Goal: Task Accomplishment & Management: Complete application form

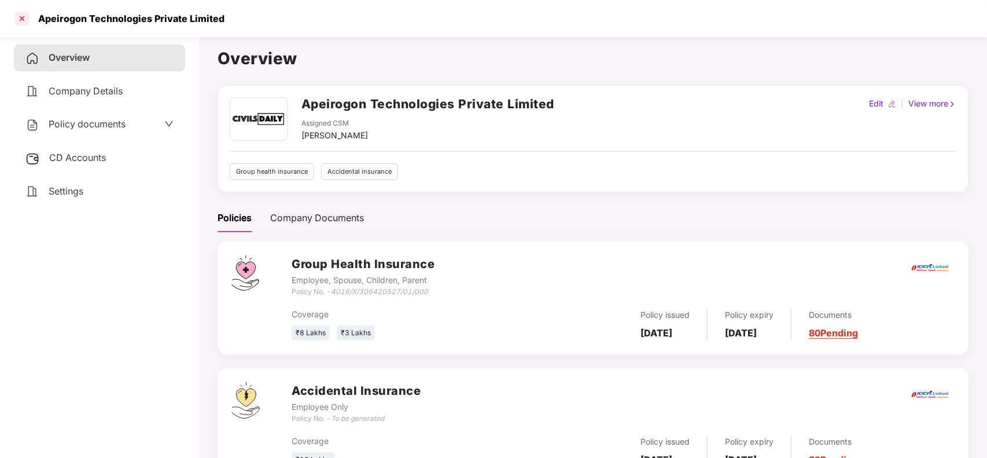
click at [16, 18] on div at bounding box center [22, 18] width 19 height 19
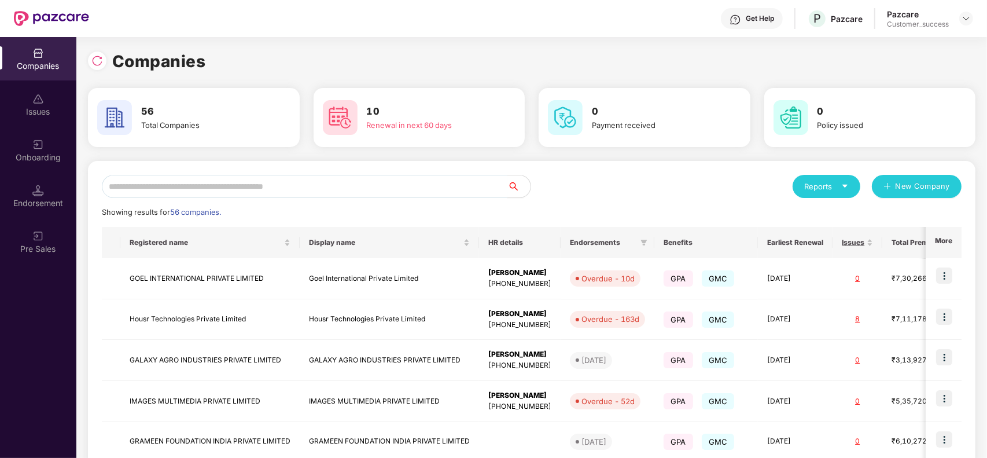
click at [260, 186] on input "text" at bounding box center [305, 186] width 406 height 23
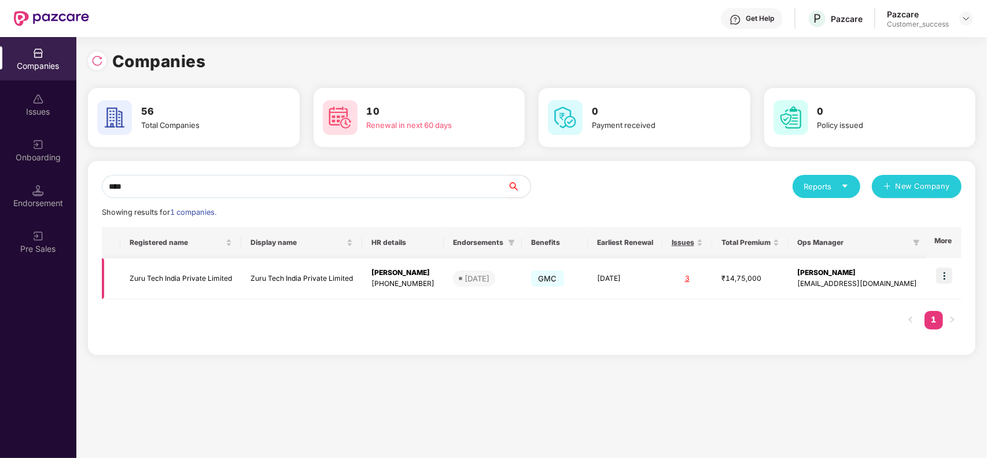
type input "****"
click at [945, 278] on img at bounding box center [944, 275] width 16 height 16
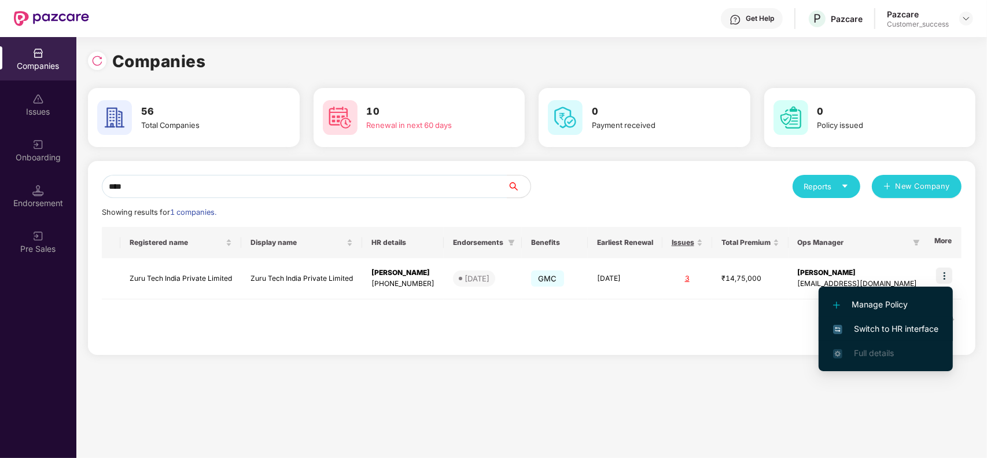
click at [901, 323] on span "Switch to HR interface" at bounding box center [885, 328] width 105 height 13
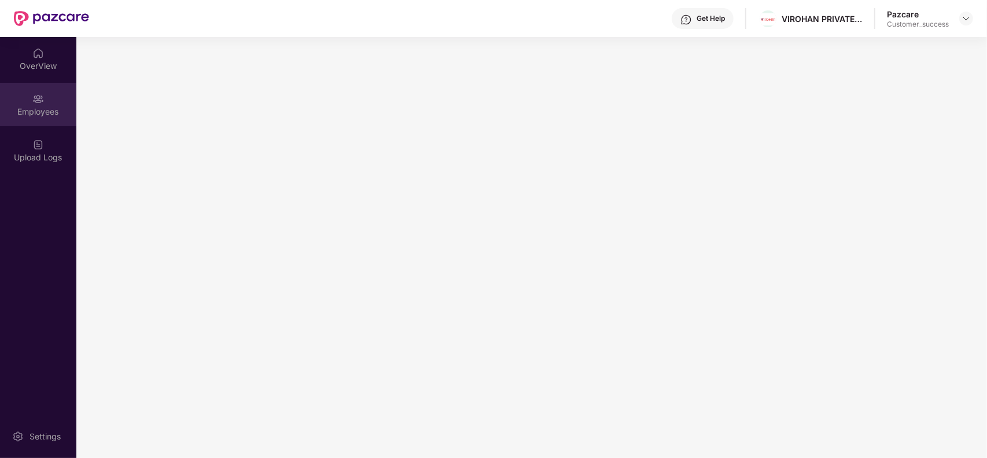
click at [39, 113] on div "Employees" at bounding box center [38, 112] width 76 height 12
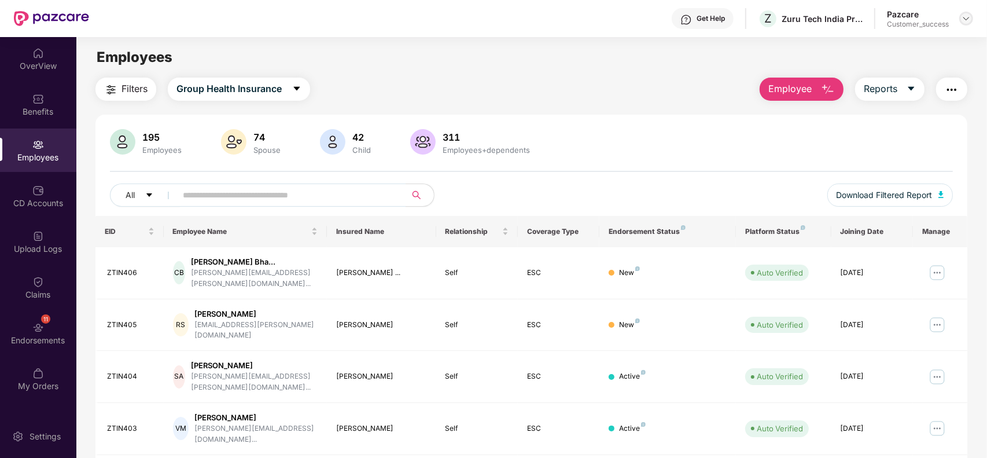
click at [972, 15] on div at bounding box center [967, 19] width 14 height 14
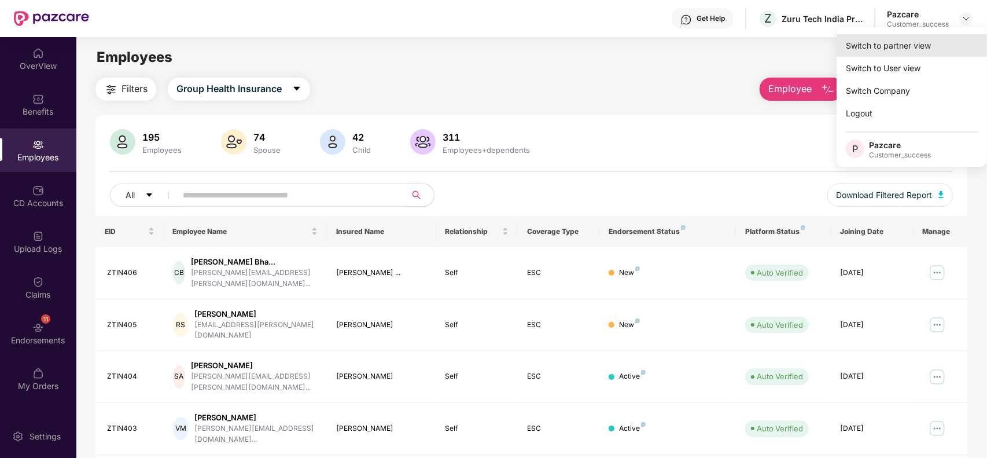
click at [939, 36] on div "Switch to partner view" at bounding box center [912, 45] width 150 height 23
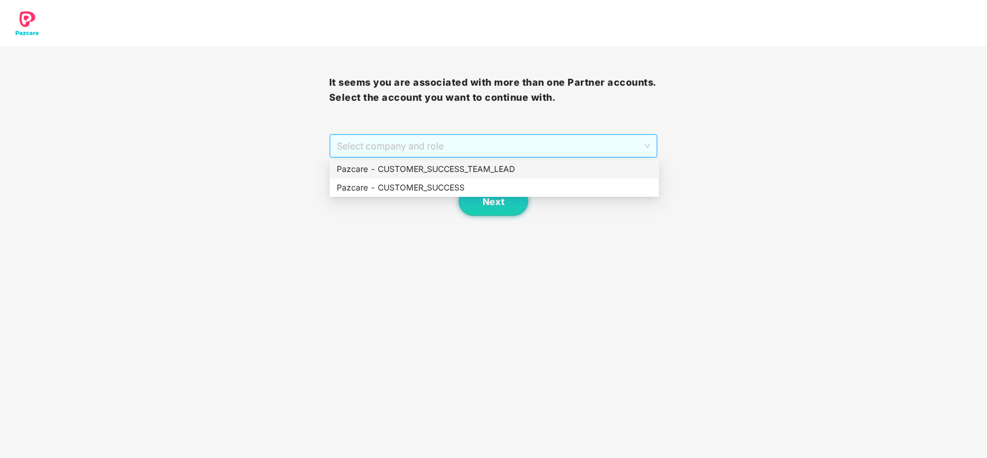
click at [631, 143] on span "Select company and role" at bounding box center [494, 146] width 314 height 22
click at [578, 180] on div "Pazcare - CUSTOMER_SUCCESS" at bounding box center [494, 187] width 329 height 19
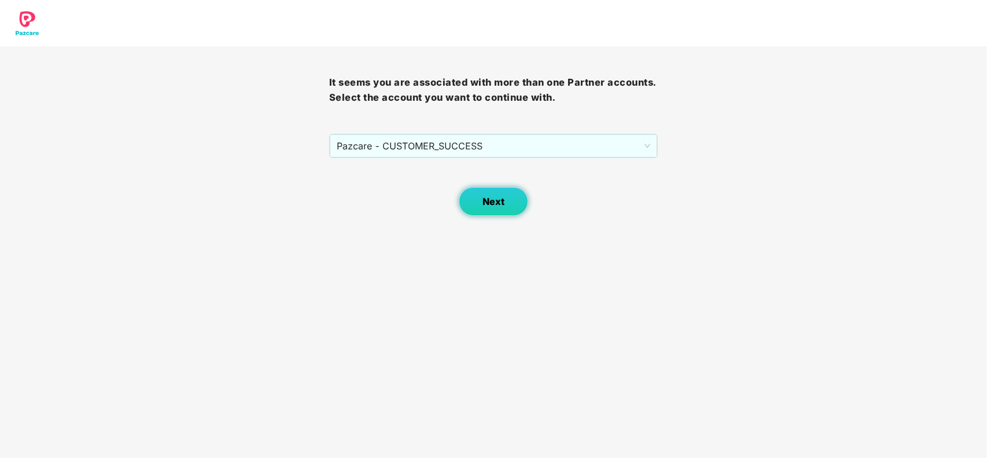
click at [512, 193] on button "Next" at bounding box center [493, 201] width 69 height 29
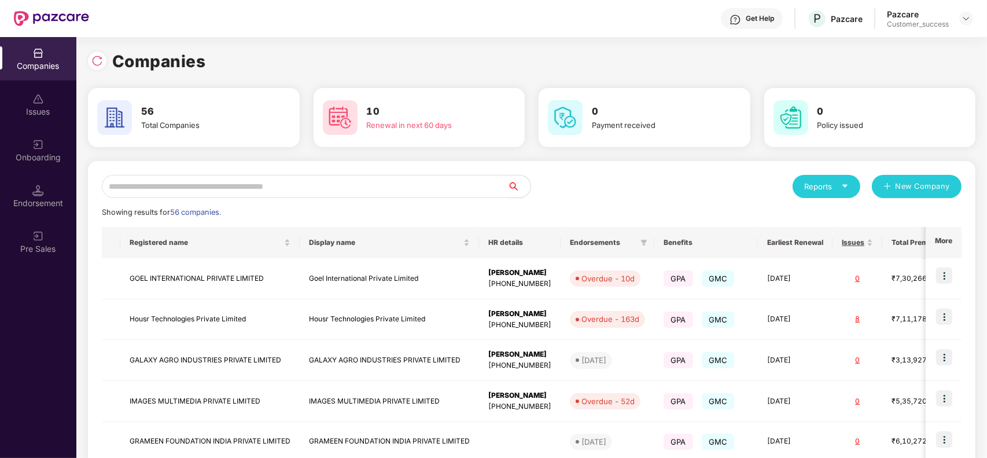
click at [434, 192] on input "text" at bounding box center [305, 186] width 406 height 23
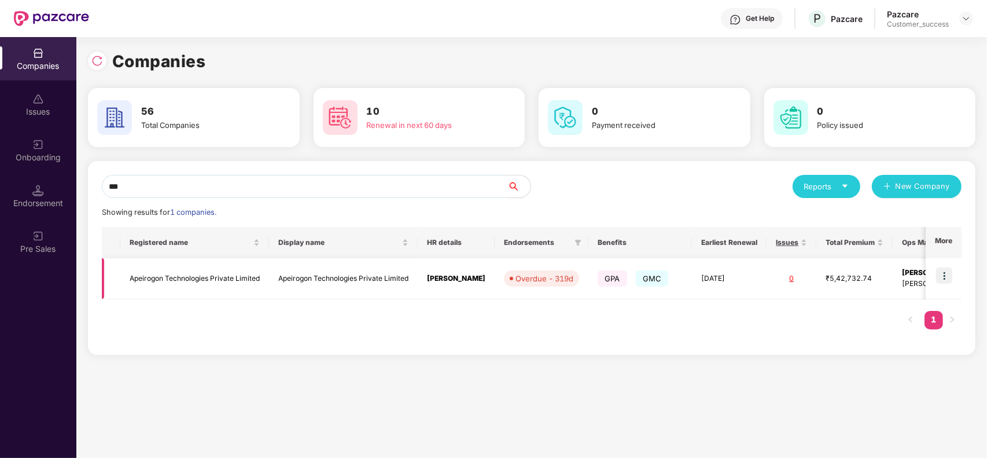
type input "***"
click at [942, 270] on img at bounding box center [944, 275] width 16 height 16
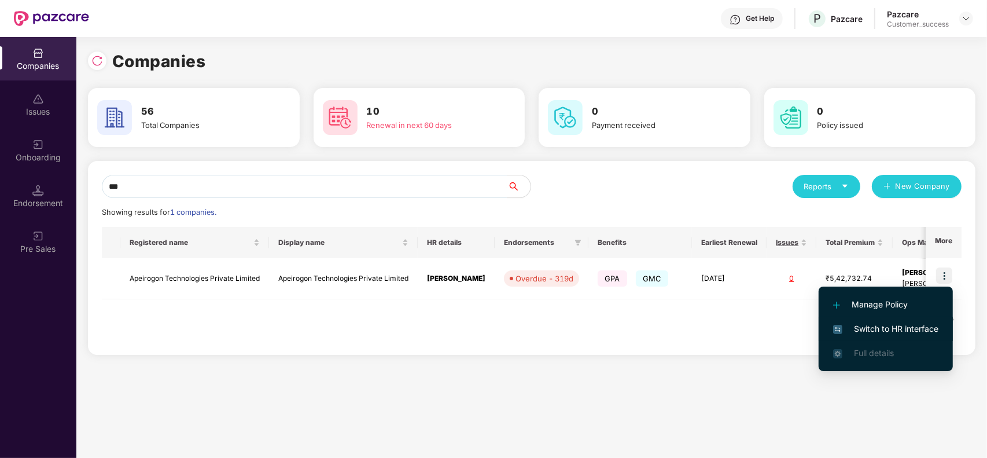
click at [861, 327] on span "Switch to HR interface" at bounding box center [885, 328] width 105 height 13
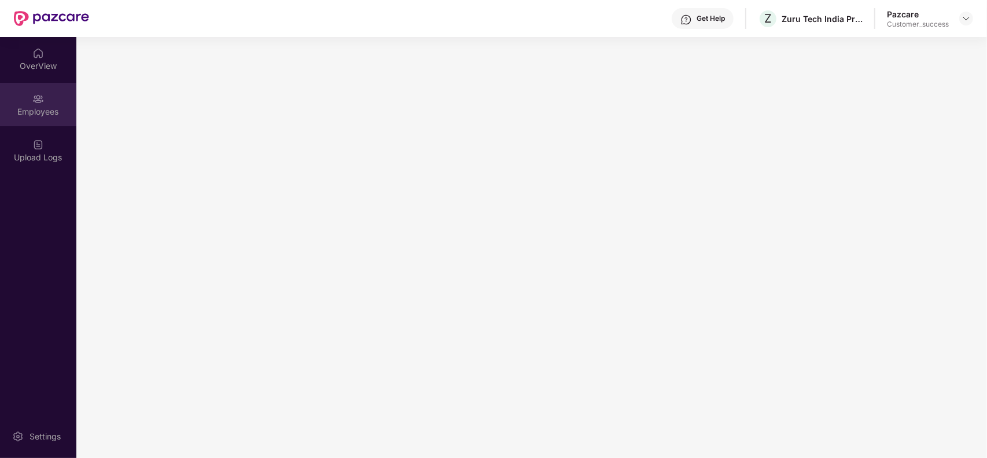
click at [45, 119] on div "Employees" at bounding box center [38, 104] width 76 height 43
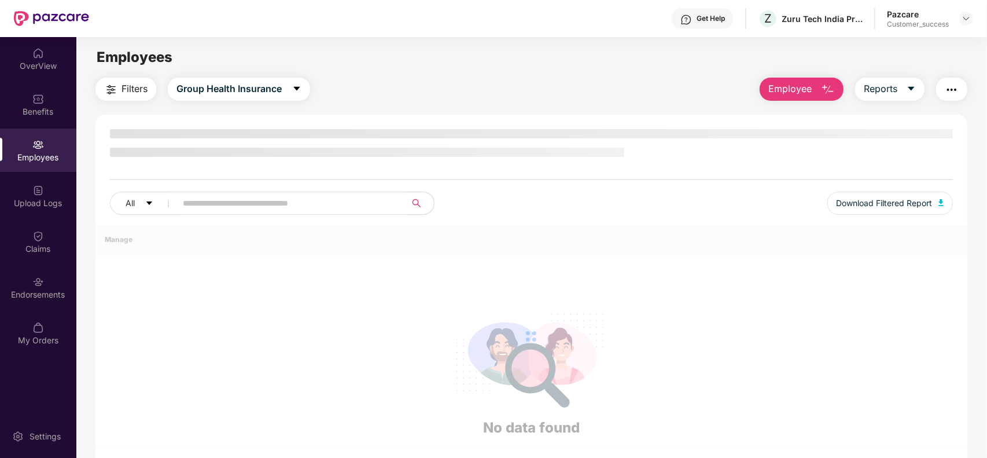
click at [45, 119] on div "Benefits" at bounding box center [38, 104] width 76 height 43
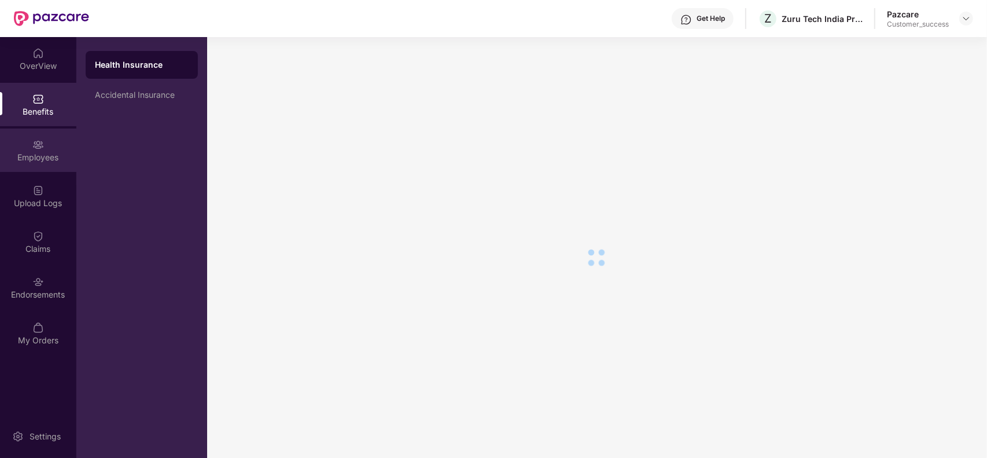
click at [45, 142] on div "Employees" at bounding box center [38, 149] width 76 height 43
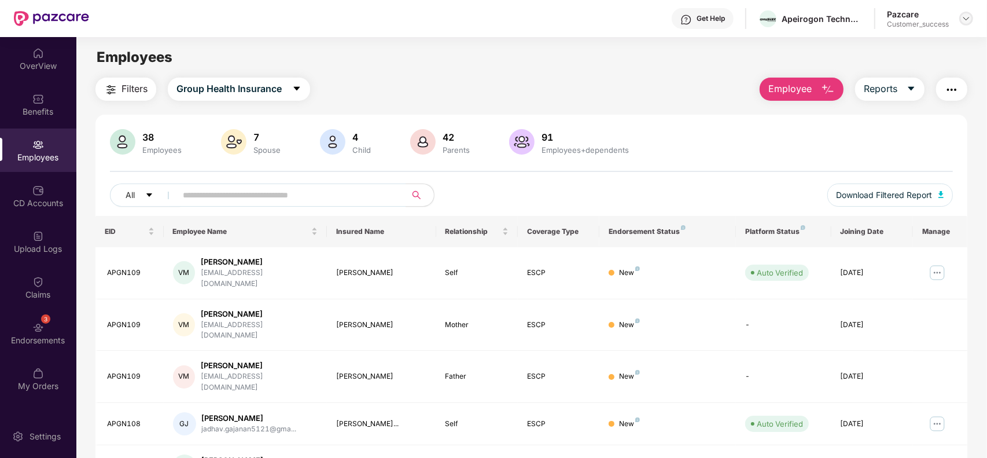
click at [965, 17] on img at bounding box center [966, 18] width 9 height 9
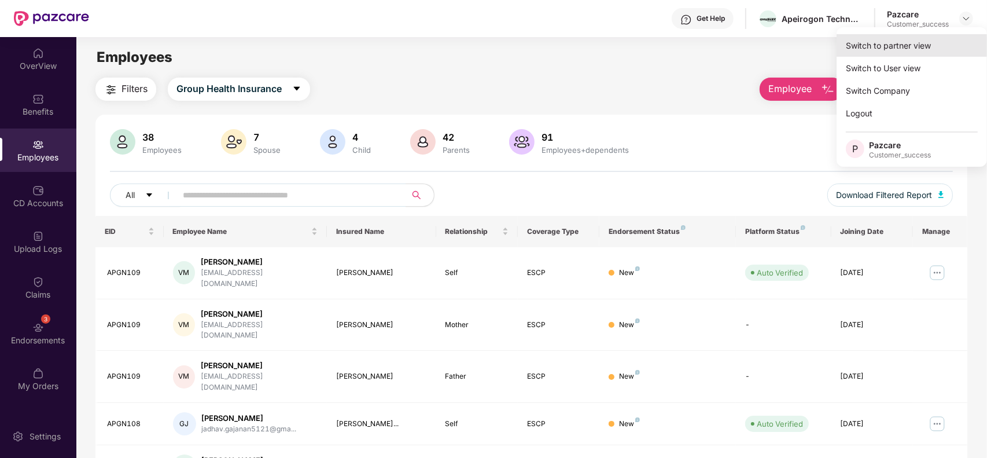
click at [941, 38] on div "Switch to partner view" at bounding box center [912, 45] width 150 height 23
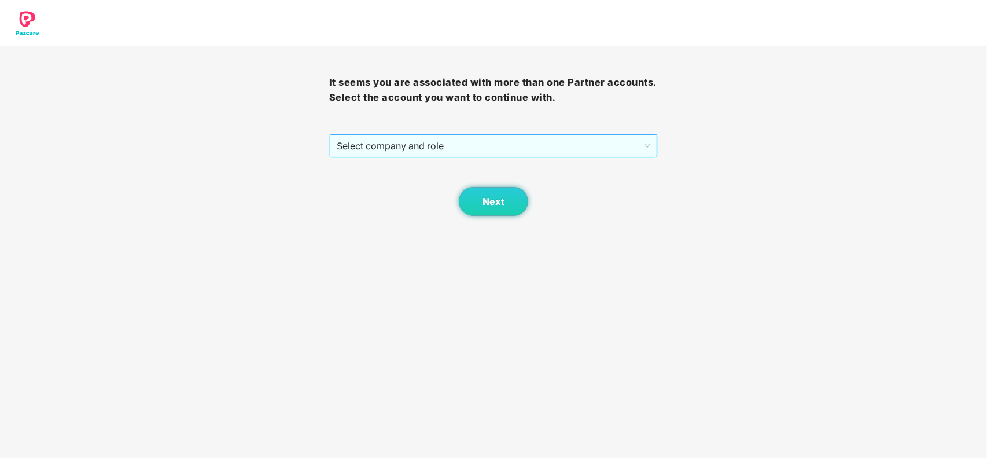
click at [427, 146] on span "Select company and role" at bounding box center [494, 146] width 314 height 22
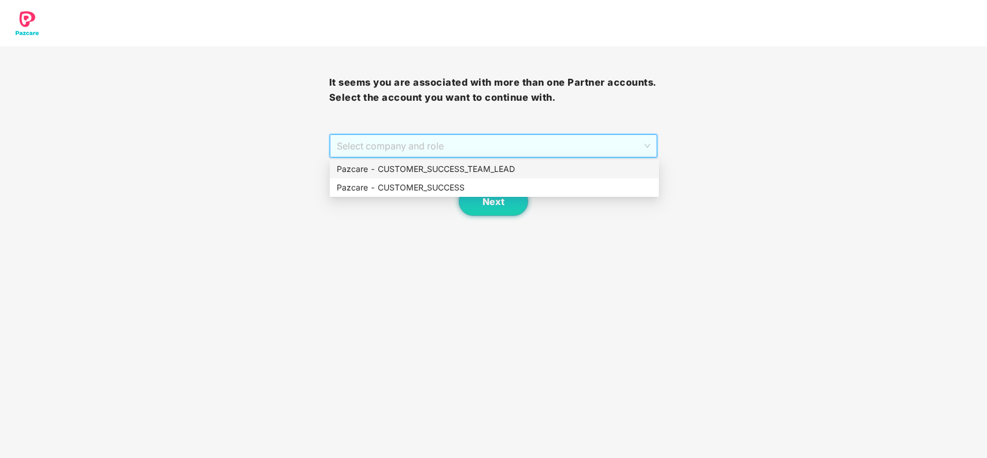
click at [409, 177] on div "Pazcare - CUSTOMER_SUCCESS_TEAM_LEAD" at bounding box center [494, 169] width 329 height 19
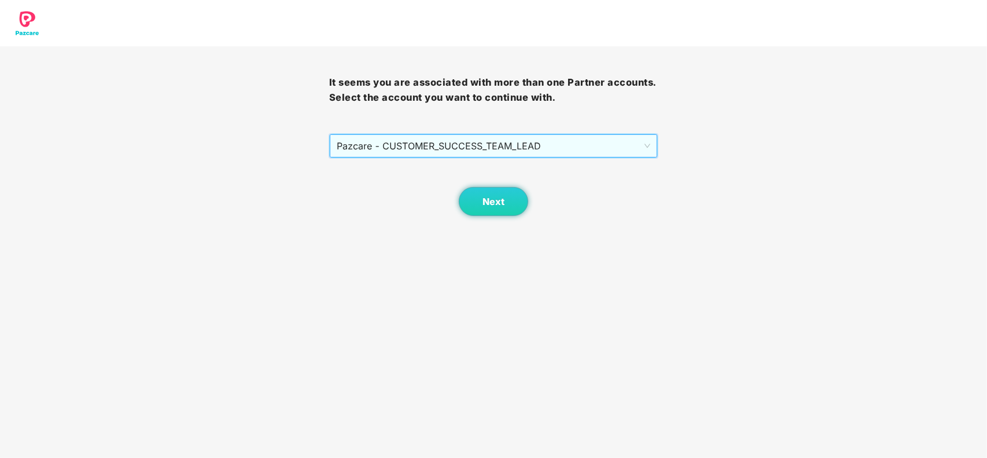
click at [456, 143] on span "Pazcare - CUSTOMER_SUCCESS_TEAM_LEAD" at bounding box center [494, 146] width 314 height 22
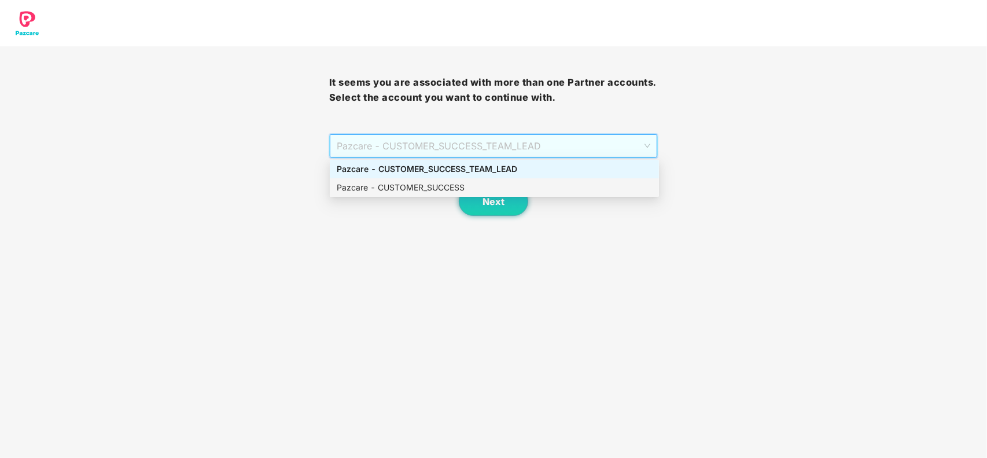
click at [444, 187] on div "Pazcare - CUSTOMER_SUCCESS" at bounding box center [494, 187] width 315 height 13
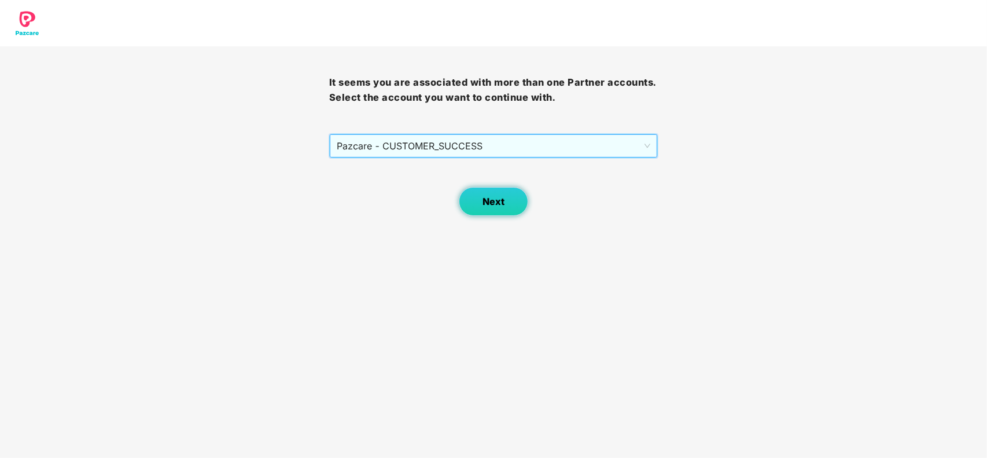
click at [492, 197] on span "Next" at bounding box center [494, 201] width 22 height 11
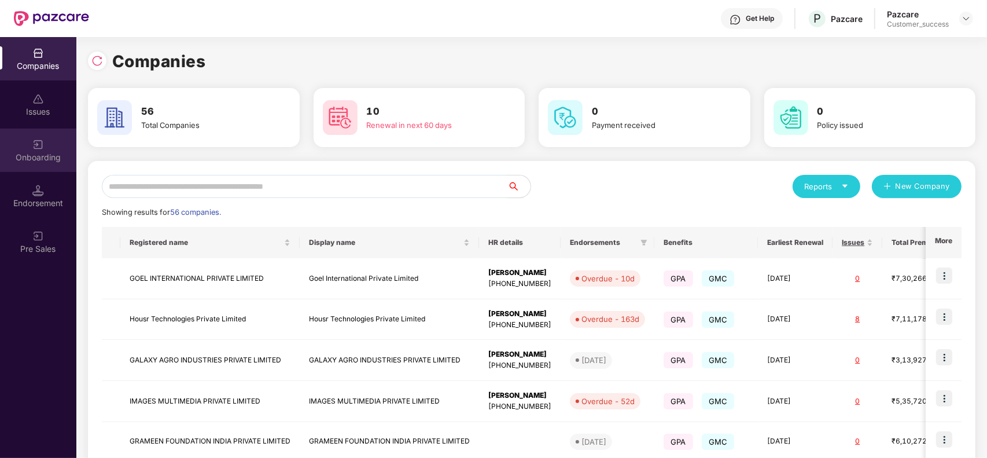
click at [33, 162] on div "Onboarding" at bounding box center [38, 158] width 76 height 12
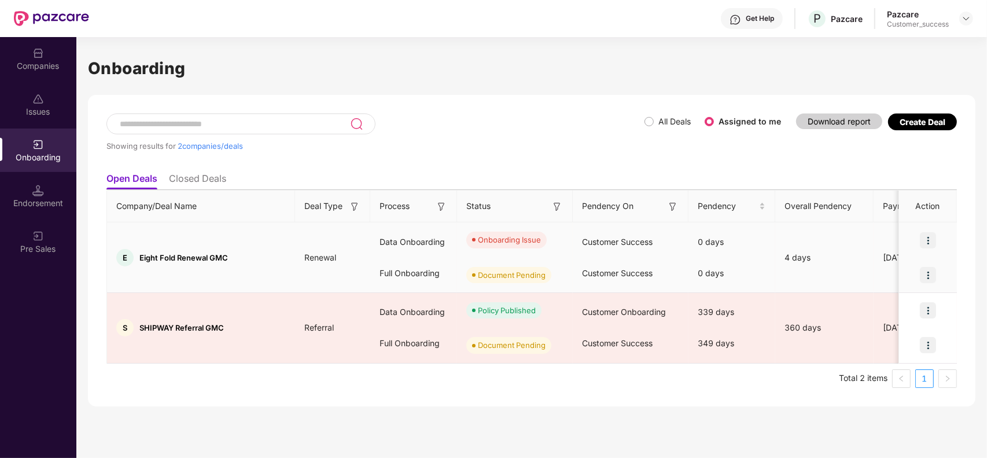
click at [932, 281] on img at bounding box center [928, 275] width 16 height 16
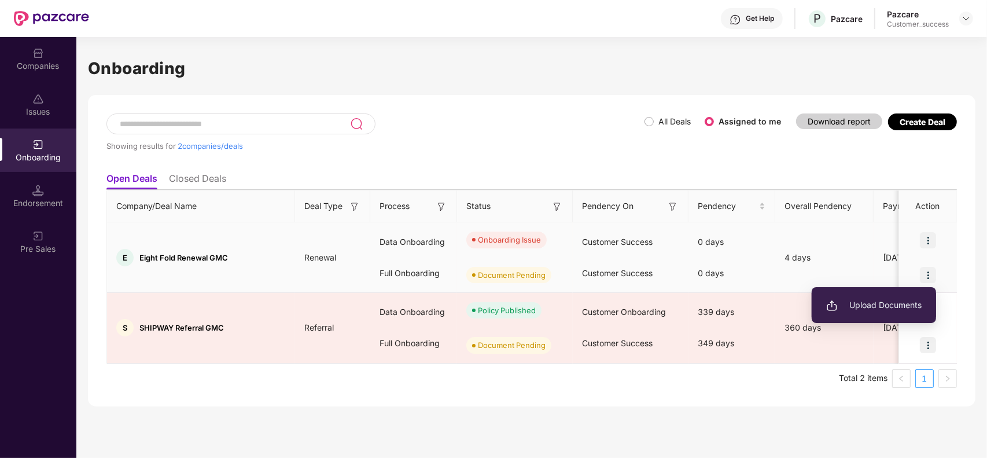
click at [914, 311] on span "Upload Documents" at bounding box center [873, 305] width 95 height 13
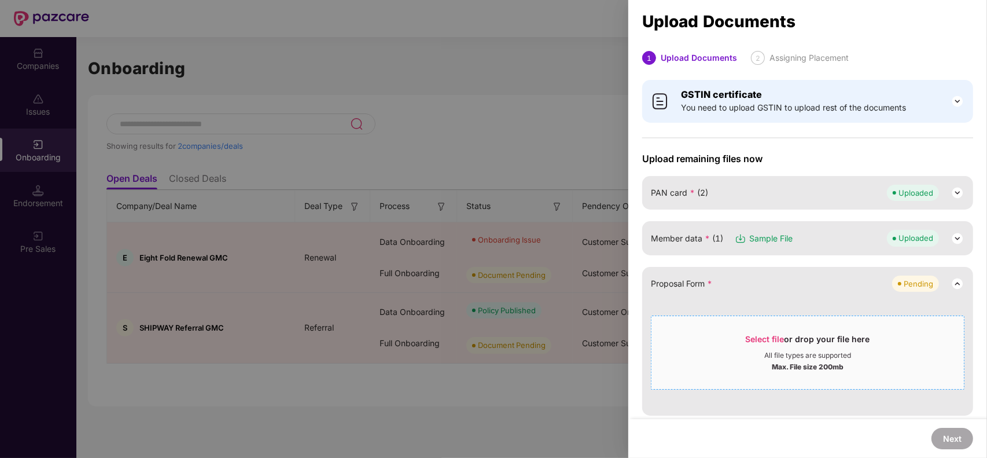
click at [839, 357] on div "All file types are supported" at bounding box center [807, 355] width 87 height 9
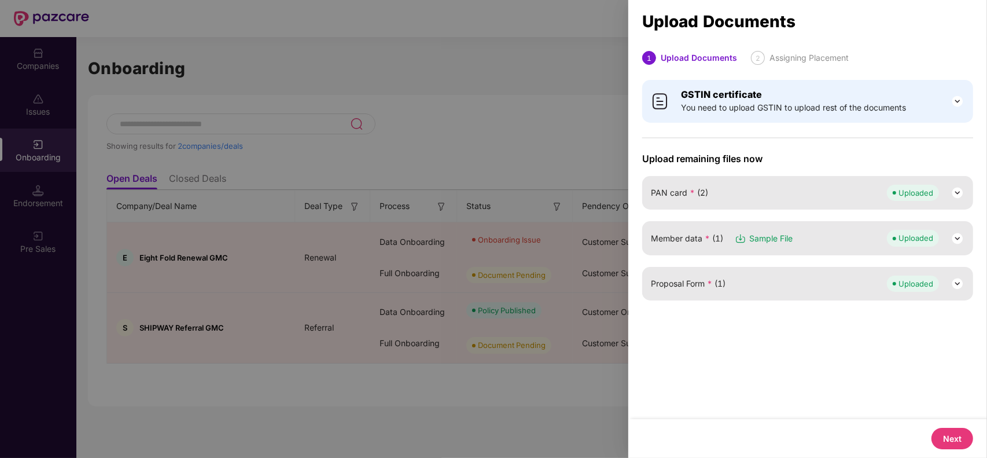
click at [948, 435] on button "Next" at bounding box center [953, 438] width 42 height 21
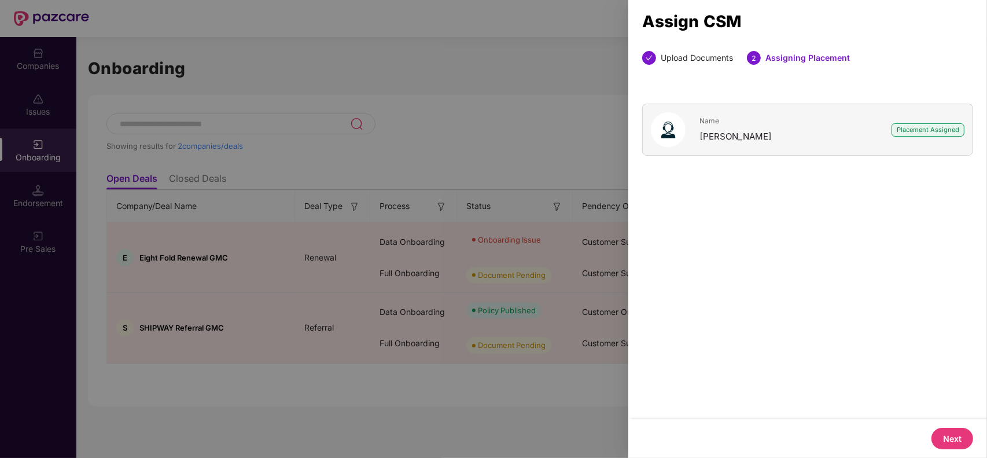
click at [948, 435] on button "Next" at bounding box center [953, 438] width 42 height 21
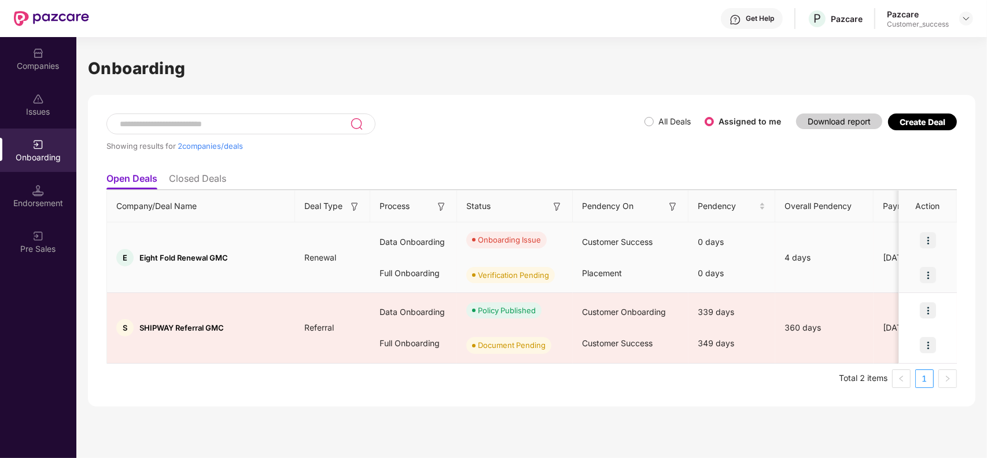
click at [931, 239] on img at bounding box center [928, 240] width 16 height 16
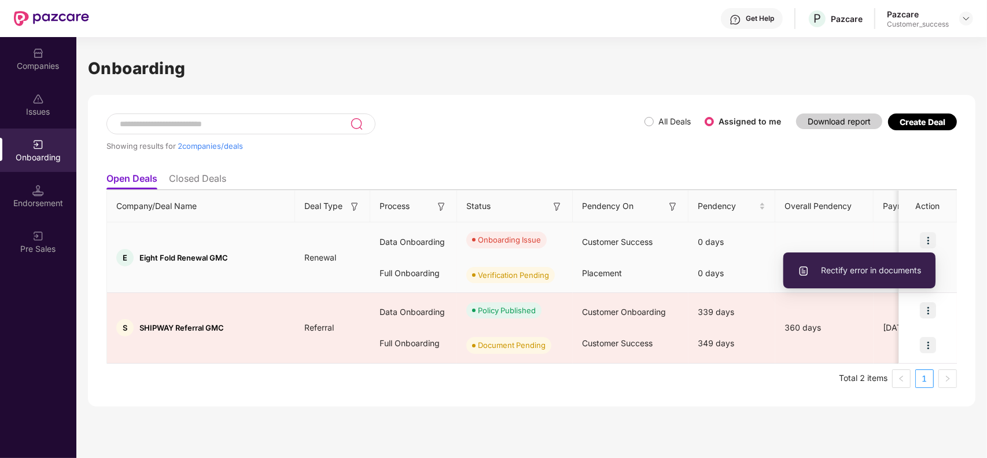
click at [893, 270] on span "Rectify error in documents" at bounding box center [859, 270] width 123 height 13
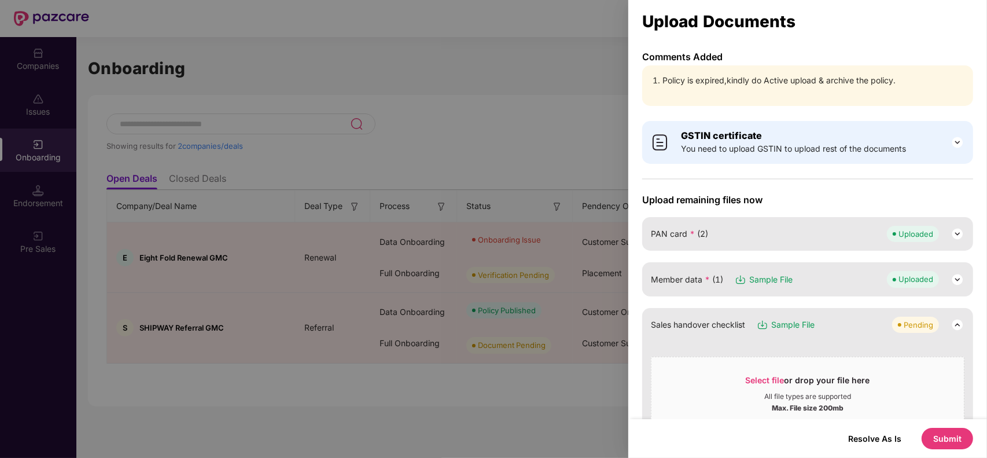
click at [944, 443] on button "Submit" at bounding box center [948, 438] width 52 height 21
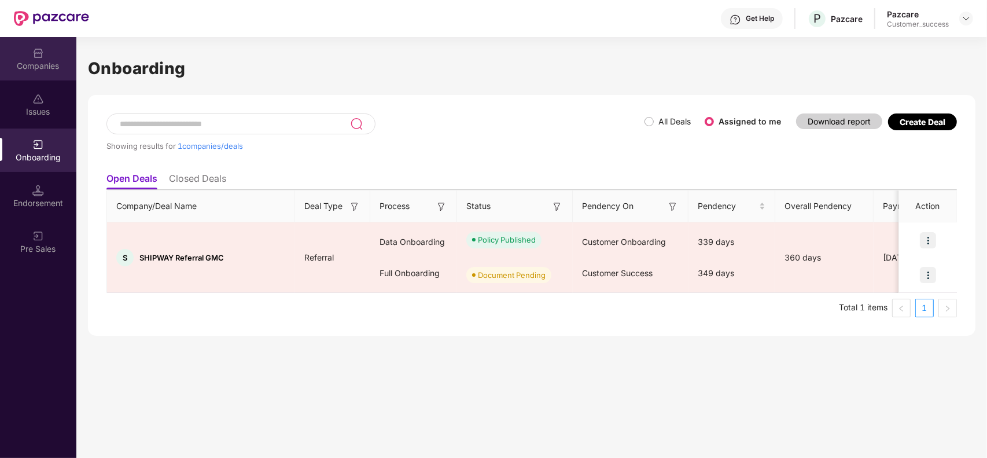
click at [29, 67] on div "Companies" at bounding box center [38, 66] width 76 height 12
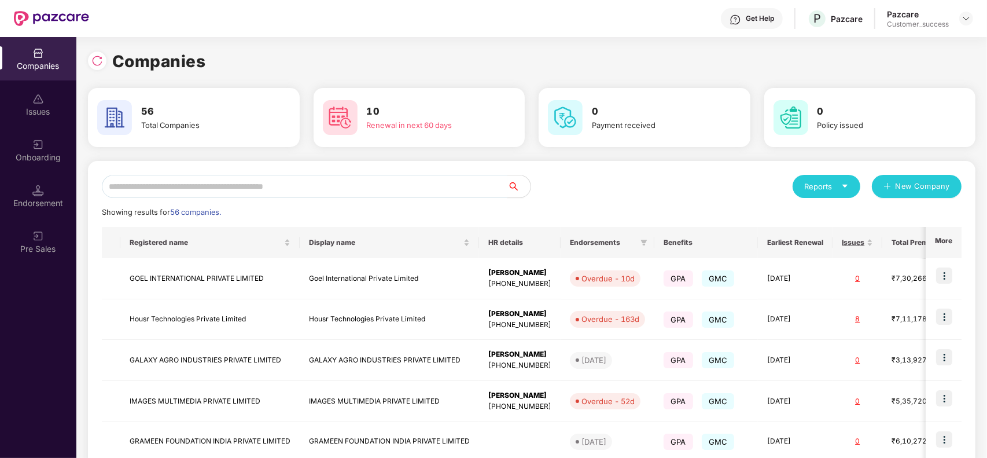
click at [162, 183] on input "text" at bounding box center [305, 186] width 406 height 23
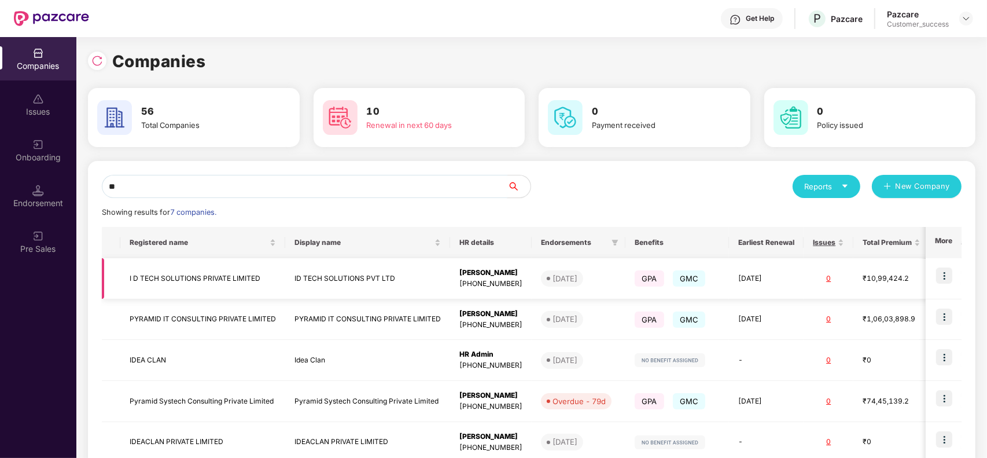
type input "**"
click at [181, 275] on td "I D TECH SOLUTIONS PRIVATE LIMITED" at bounding box center [202, 278] width 165 height 41
